Goal: Obtain resource: Download file/media

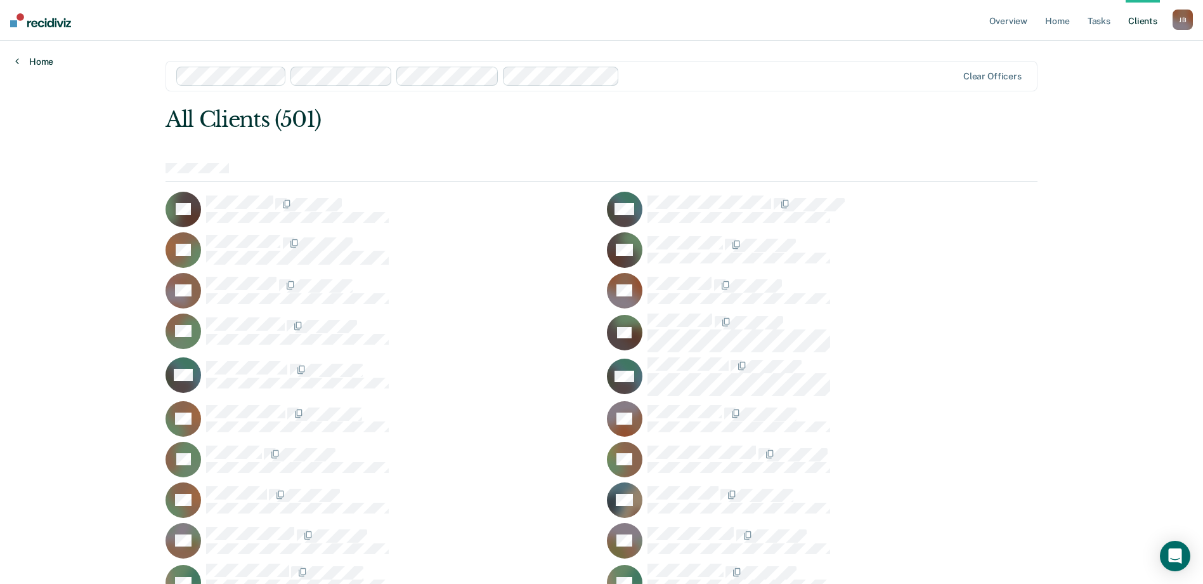
click at [36, 63] on link "Home" at bounding box center [34, 61] width 38 height 11
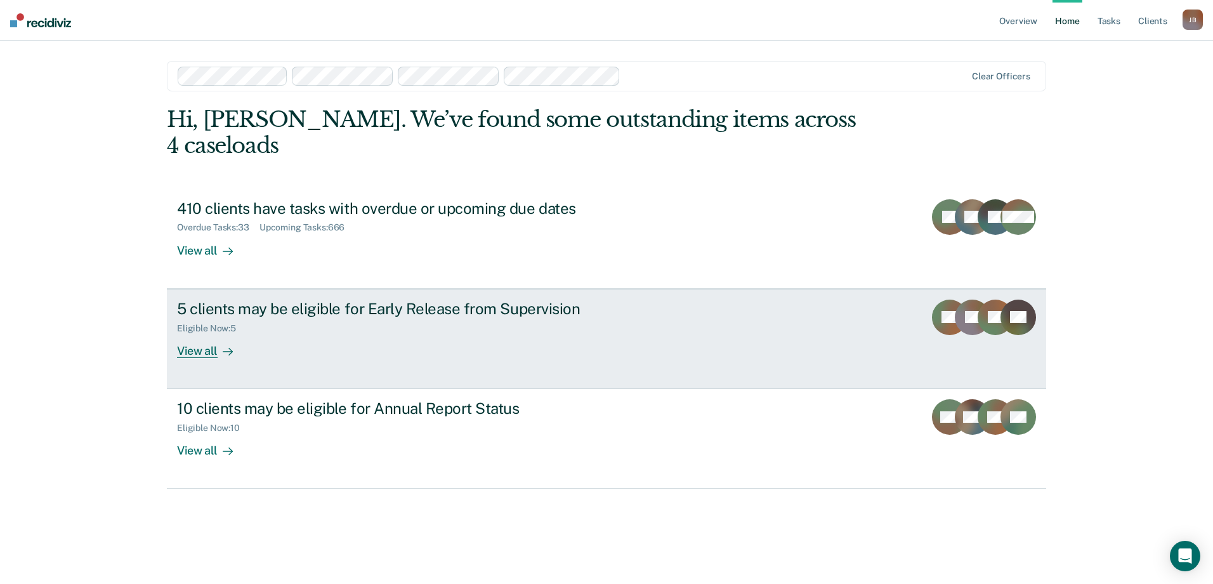
click at [190, 333] on div "View all" at bounding box center [212, 345] width 71 height 25
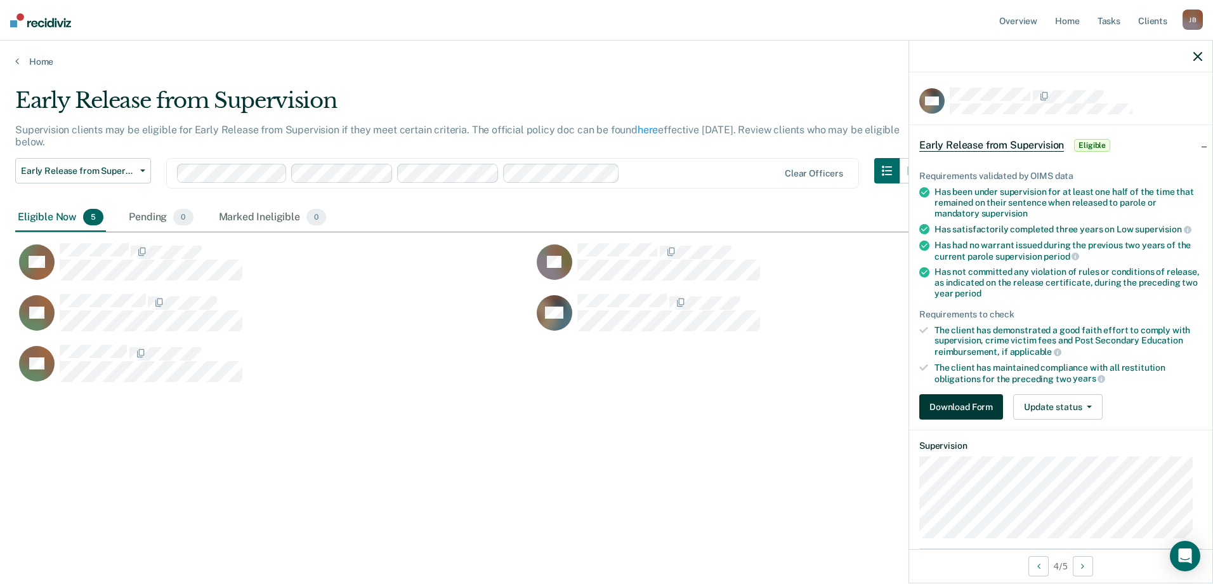
click at [983, 403] on button "Download Form" at bounding box center [961, 406] width 84 height 25
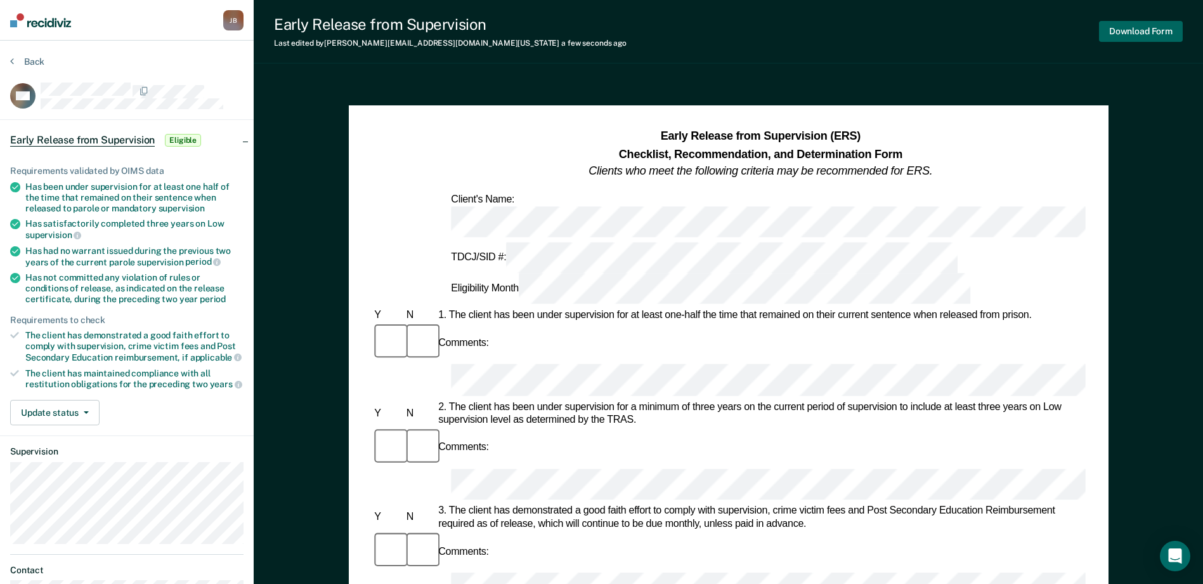
click at [1170, 35] on button "Download Form" at bounding box center [1141, 31] width 84 height 21
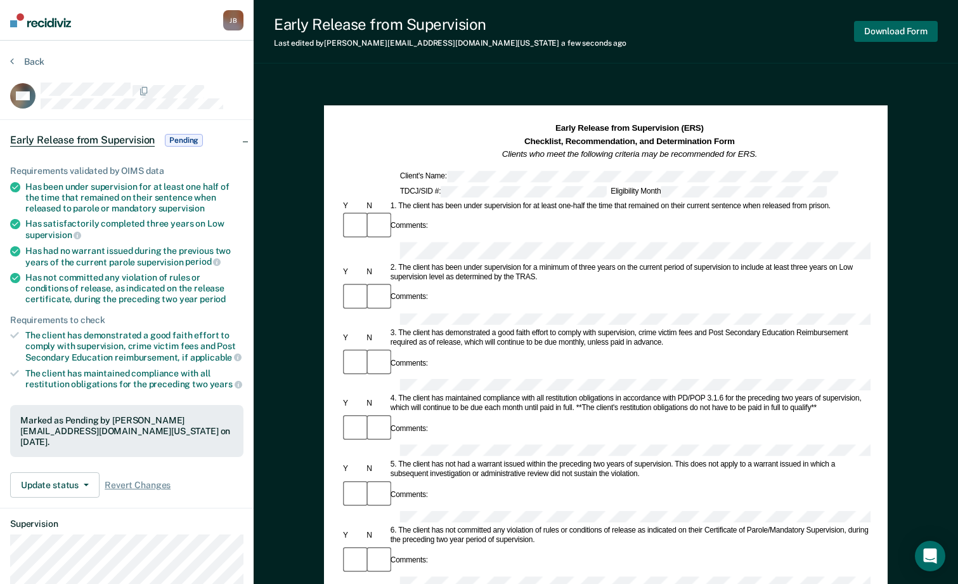
click at [910, 30] on button "Download Form" at bounding box center [896, 31] width 84 height 21
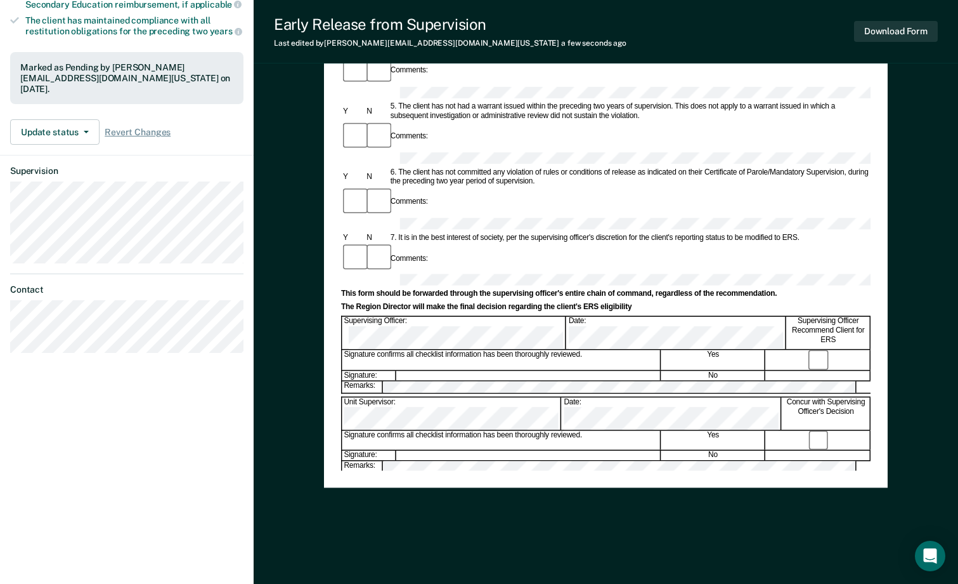
scroll to position [356, 0]
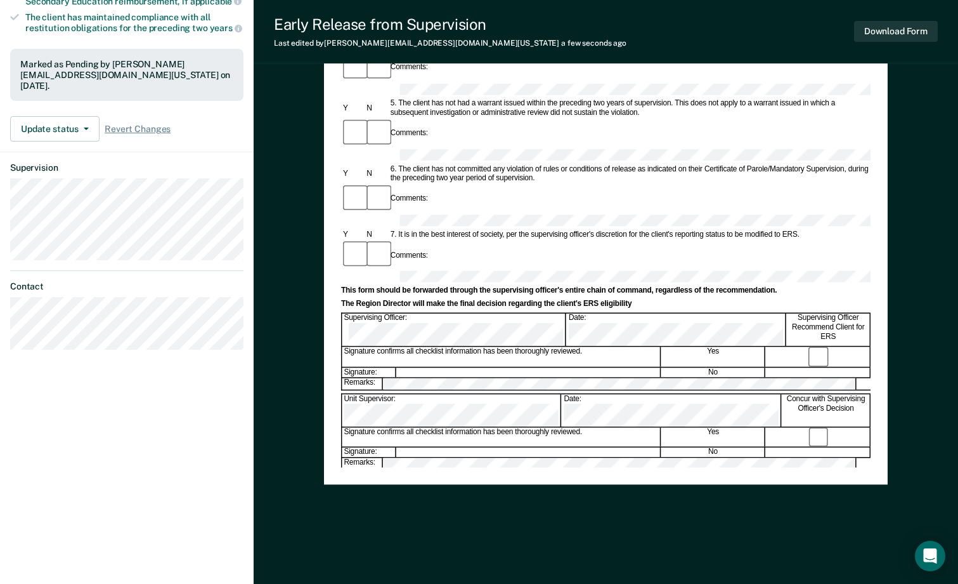
click at [412, 474] on div "Parole Supervisor:" at bounding box center [437, 479] width 188 height 10
click at [415, 474] on div "Parole Supervisor:" at bounding box center [437, 479] width 188 height 10
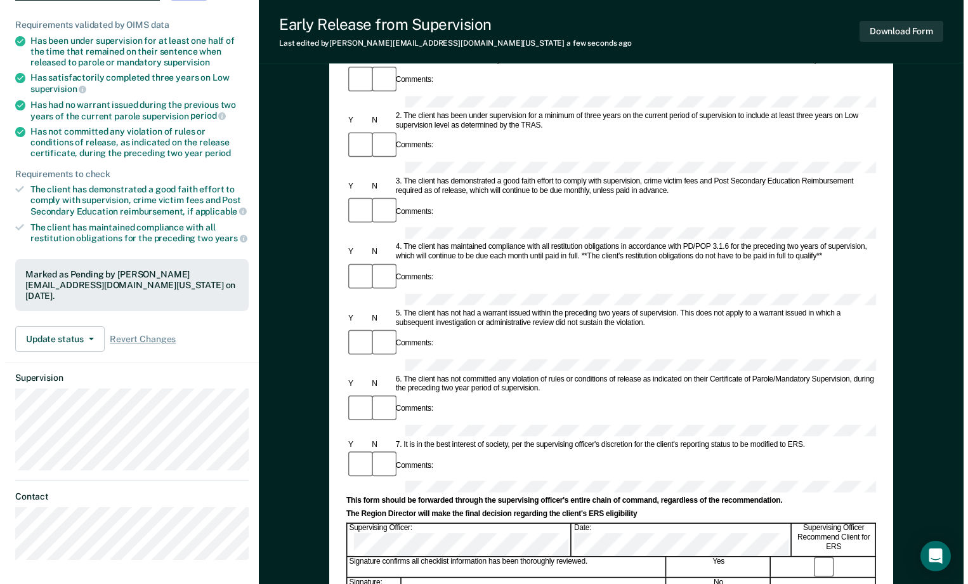
scroll to position [0, 0]
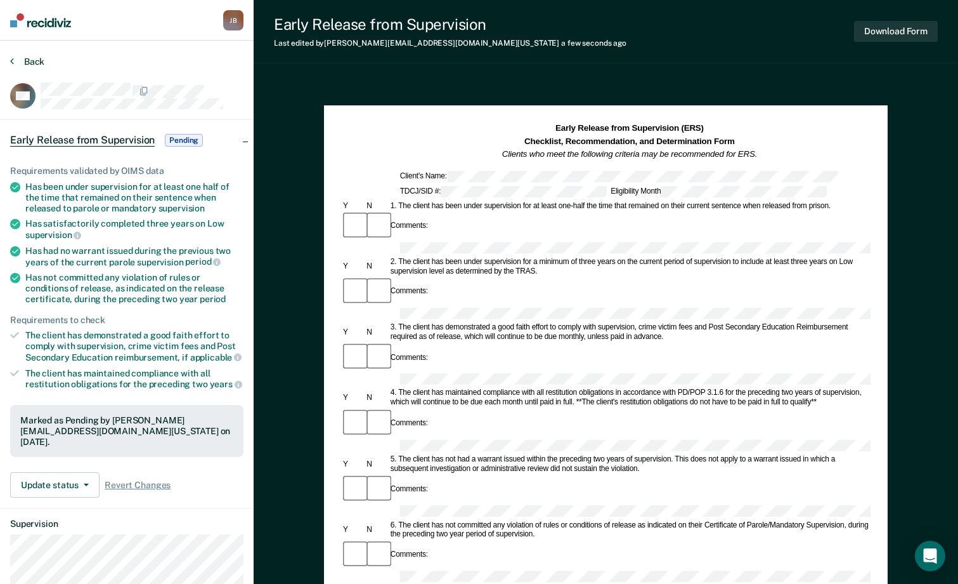
click at [23, 59] on button "Back" at bounding box center [27, 61] width 34 height 11
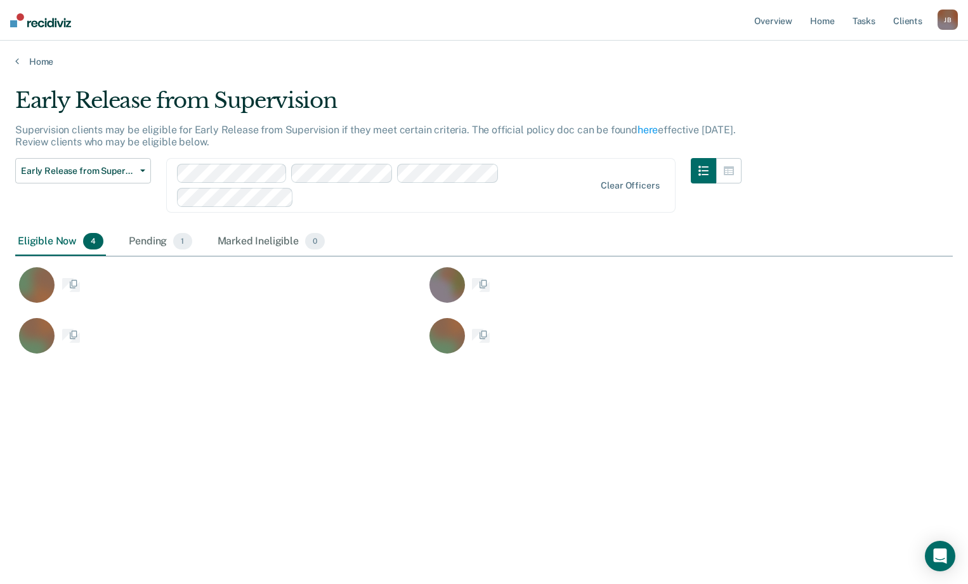
scroll to position [391, 928]
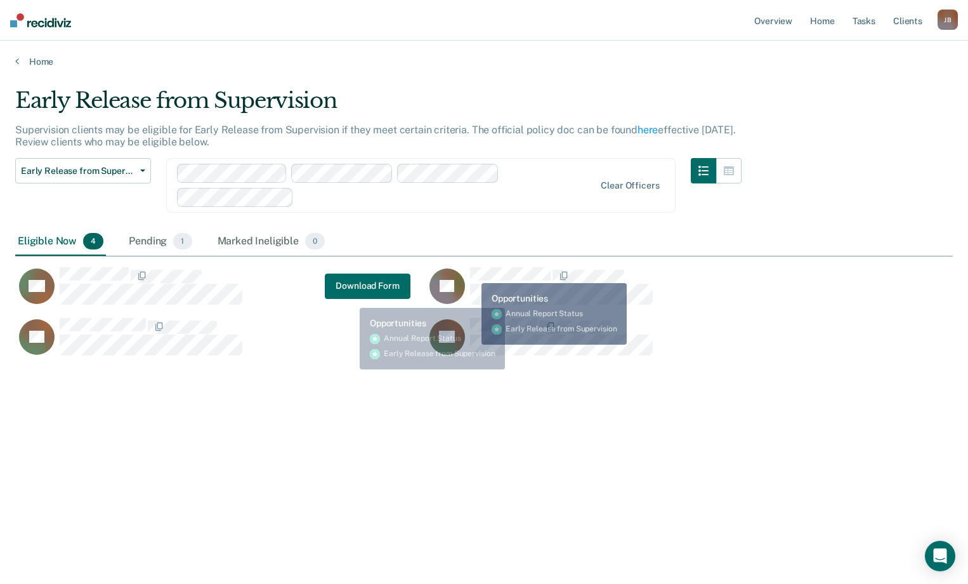
drag, startPoint x: 469, startPoint y: 274, endPoint x: 350, endPoint y: 298, distance: 121.0
click at [350, 298] on div "RS Download Form" at bounding box center [212, 285] width 395 height 39
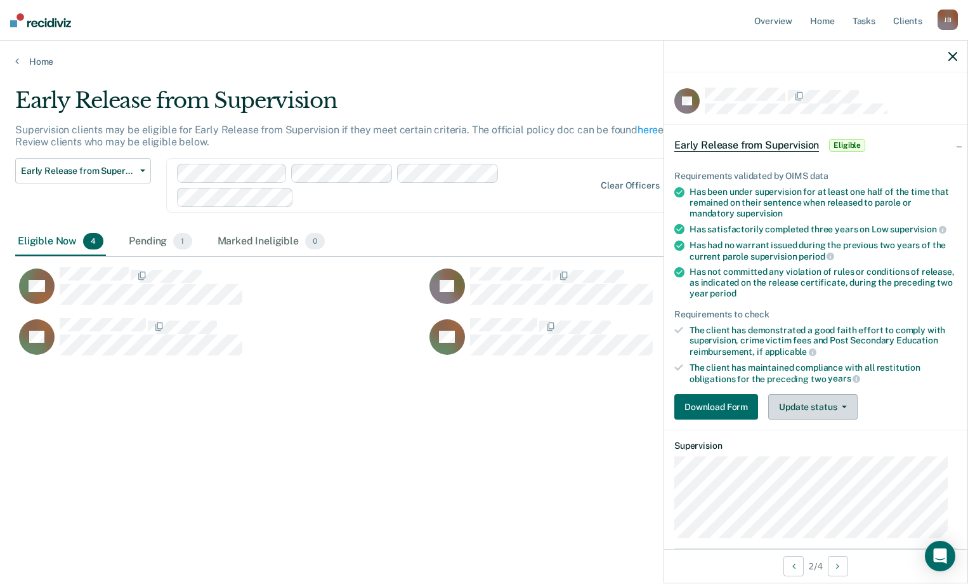
click at [847, 411] on button "Update status" at bounding box center [812, 406] width 89 height 25
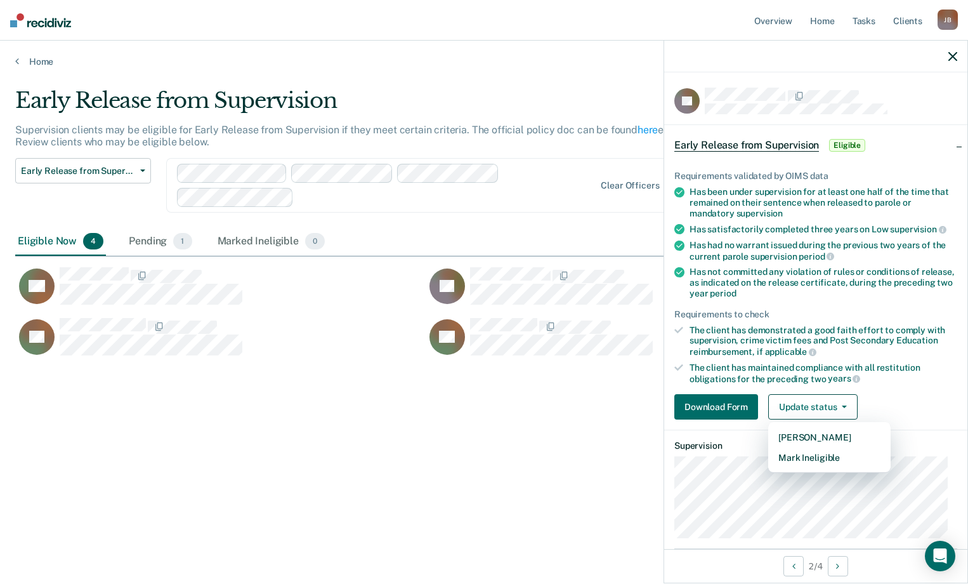
click at [356, 303] on div "RS" at bounding box center [220, 291] width 410 height 51
click at [955, 62] on div at bounding box center [815, 57] width 303 height 32
click at [954, 58] on icon "button" at bounding box center [952, 56] width 9 height 9
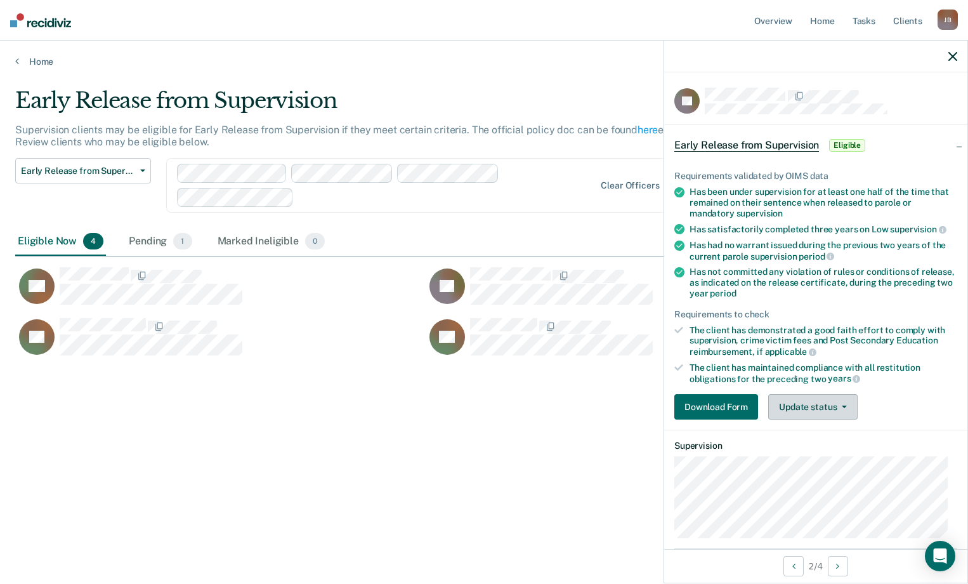
click at [802, 407] on button "Update status" at bounding box center [812, 406] width 89 height 25
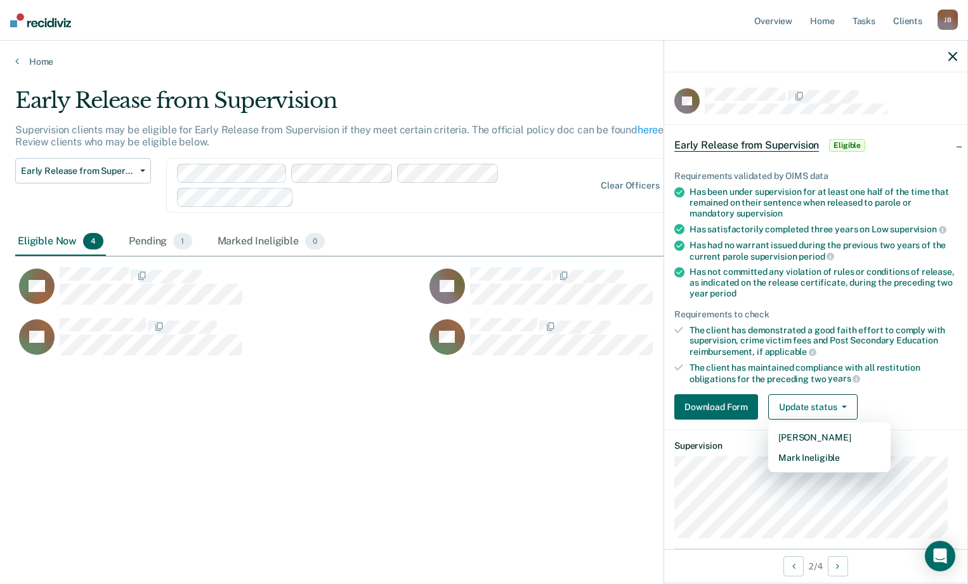
click at [587, 411] on div "Early Release from Supervision Supervision clients may be eligible for Early Re…" at bounding box center [484, 288] width 938 height 401
click at [643, 127] on link "here" at bounding box center [648, 130] width 20 height 12
